Goal: Information Seeking & Learning: Find specific fact

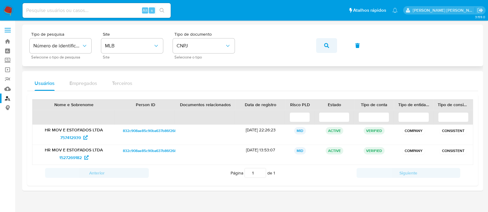
click at [335, 50] on button "button" at bounding box center [326, 45] width 21 height 15
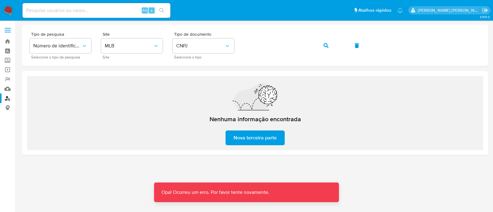
click at [435, 162] on div at bounding box center [255, 106] width 466 height 162
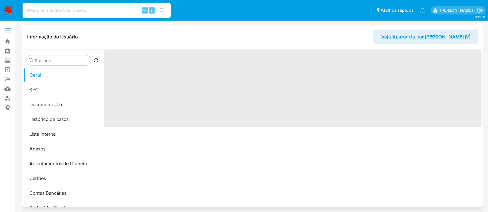
select select "10"
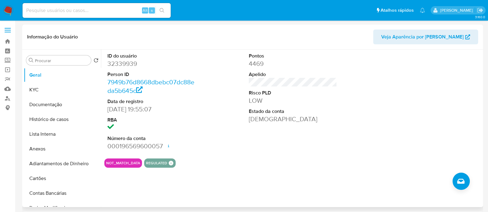
click at [239, 95] on div "ID do usuário 32339939 Person ID 7949b76d8668dbebc07dc88eda5b645c Data de regis…" at bounding box center [292, 102] width 377 height 104
click at [1, 97] on link "Localizador de pessoas" at bounding box center [36, 99] width 73 height 10
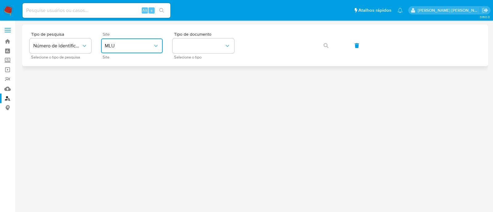
click at [105, 53] on button "MLU" at bounding box center [132, 46] width 62 height 15
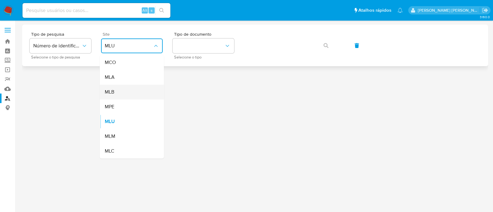
click at [142, 89] on div "MLB" at bounding box center [130, 92] width 51 height 15
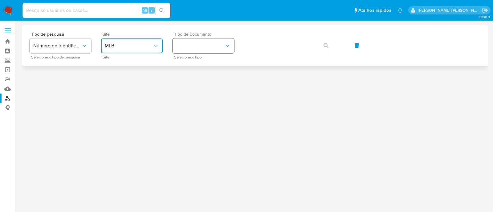
click at [191, 51] on button "identificationType" at bounding box center [204, 46] width 62 height 15
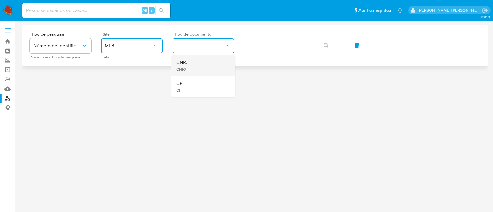
click at [197, 64] on div "CNPJ CNPJ" at bounding box center [201, 65] width 51 height 21
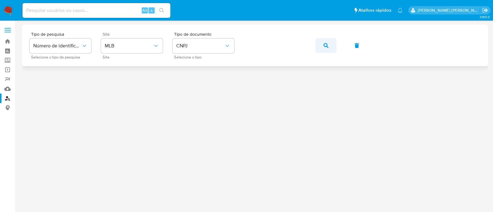
click at [325, 44] on icon "button" at bounding box center [326, 45] width 5 height 5
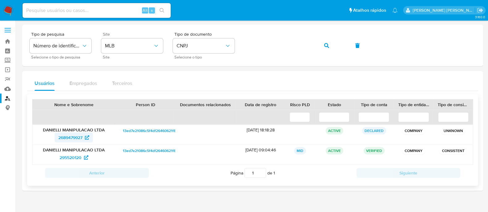
click at [74, 139] on span "2689479927" at bounding box center [70, 138] width 24 height 10
click at [80, 141] on span "2689479927" at bounding box center [70, 138] width 24 height 10
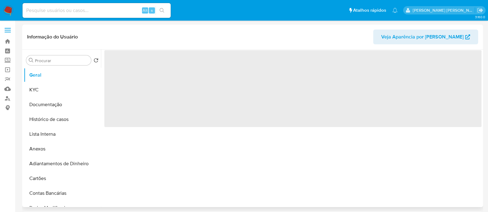
select select "10"
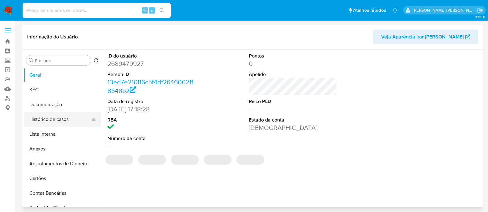
click at [64, 122] on button "Histórico de casos" at bounding box center [60, 119] width 72 height 15
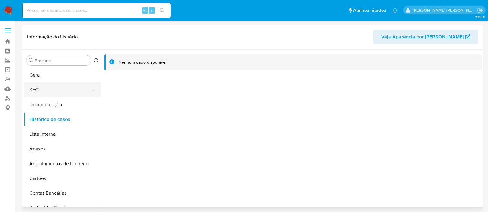
drag, startPoint x: 48, startPoint y: 90, endPoint x: 76, endPoint y: 83, distance: 28.6
click at [48, 89] on button "KYC" at bounding box center [60, 90] width 72 height 15
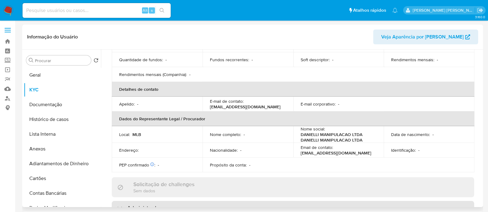
scroll to position [248, 0]
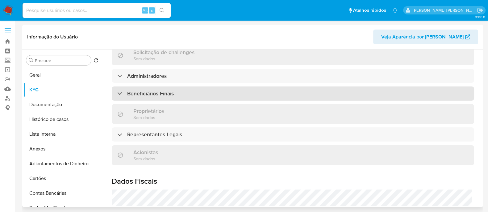
click at [151, 98] on div "Beneficiários Finais" at bounding box center [293, 94] width 362 height 14
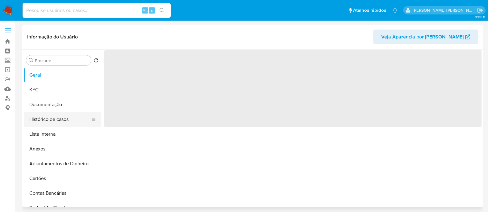
click at [35, 115] on button "Histórico de casos" at bounding box center [60, 119] width 72 height 15
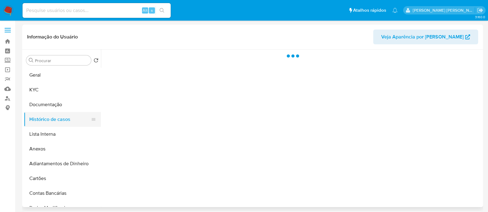
select select "10"
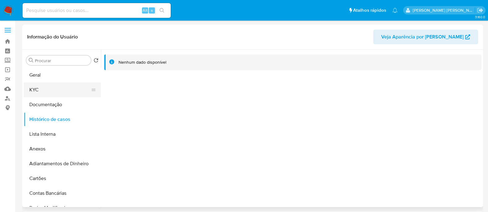
click at [49, 92] on button "KYC" at bounding box center [60, 90] width 72 height 15
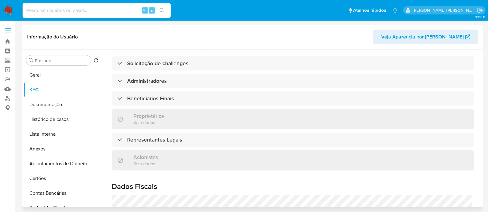
scroll to position [270, 0]
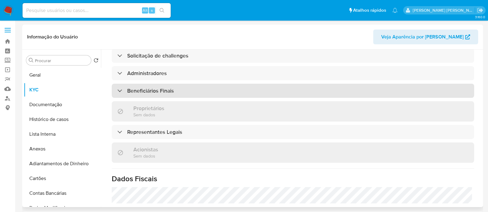
click at [196, 84] on div "Beneficiários Finais" at bounding box center [293, 91] width 362 height 14
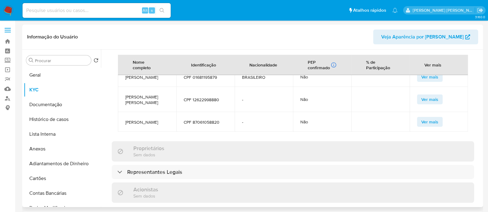
scroll to position [385, 0]
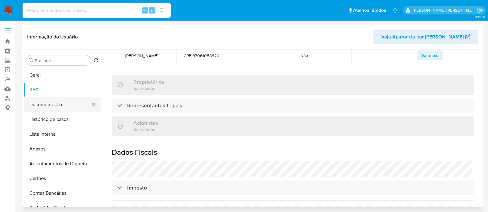
drag, startPoint x: 71, startPoint y: 107, endPoint x: 80, endPoint y: 104, distance: 9.1
click at [72, 107] on button "Documentação" at bounding box center [60, 104] width 72 height 15
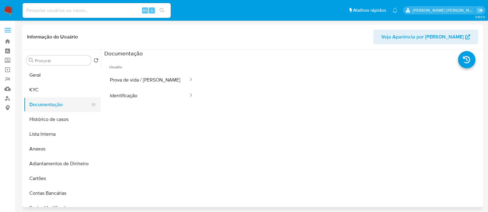
click at [42, 97] on button "Documentação" at bounding box center [60, 104] width 72 height 15
click at [64, 92] on button "KYC" at bounding box center [60, 90] width 72 height 15
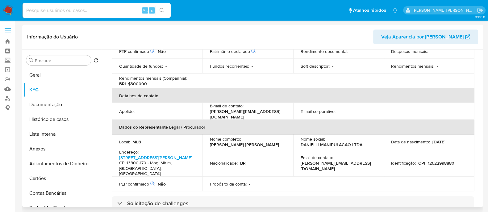
scroll to position [154, 0]
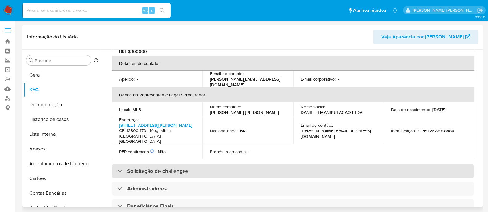
drag, startPoint x: 203, startPoint y: 192, endPoint x: 219, endPoint y: 158, distance: 37.8
click at [203, 200] on div "Beneficiários Finais" at bounding box center [293, 207] width 362 height 14
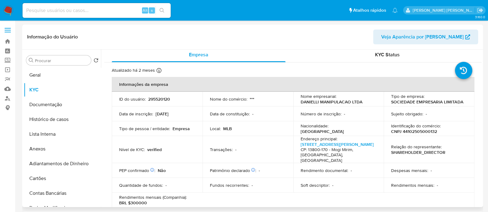
scroll to position [0, 0]
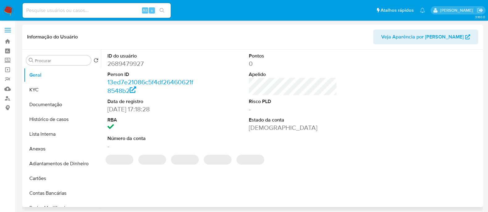
select select "10"
click at [51, 74] on button "Geral" at bounding box center [60, 75] width 72 height 15
click at [48, 85] on button "KYC" at bounding box center [60, 90] width 72 height 15
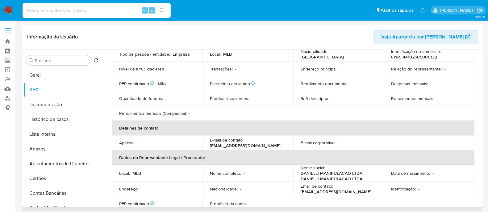
scroll to position [38, 0]
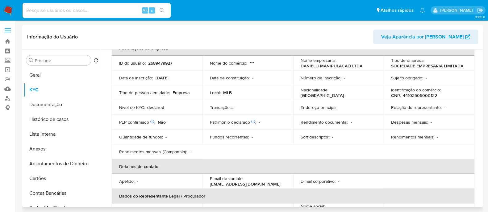
click at [426, 95] on p "CNPJ 44102505000132" at bounding box center [414, 96] width 46 height 6
copy p "44102505000132"
